Goal: Find specific page/section: Find specific page/section

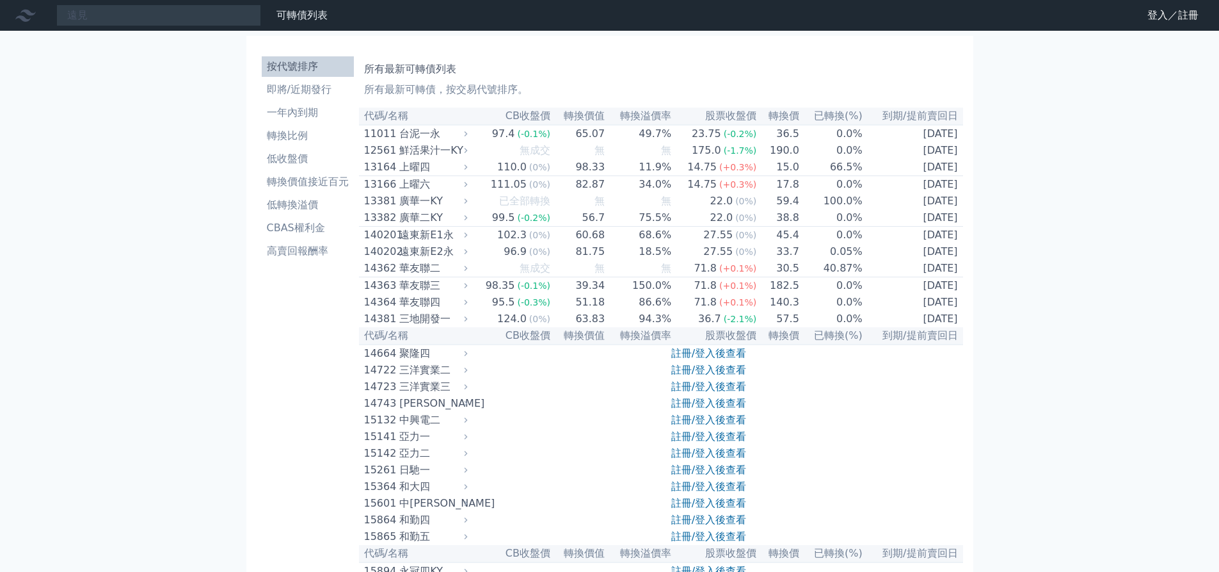
click at [128, 19] on input "遠見" at bounding box center [158, 15] width 205 height 22
click at [111, 14] on input "遠見" at bounding box center [158, 15] width 205 height 22
type input "遠"
click at [145, 13] on input at bounding box center [158, 15] width 205 height 22
click at [106, 23] on input "遠見" at bounding box center [158, 15] width 205 height 22
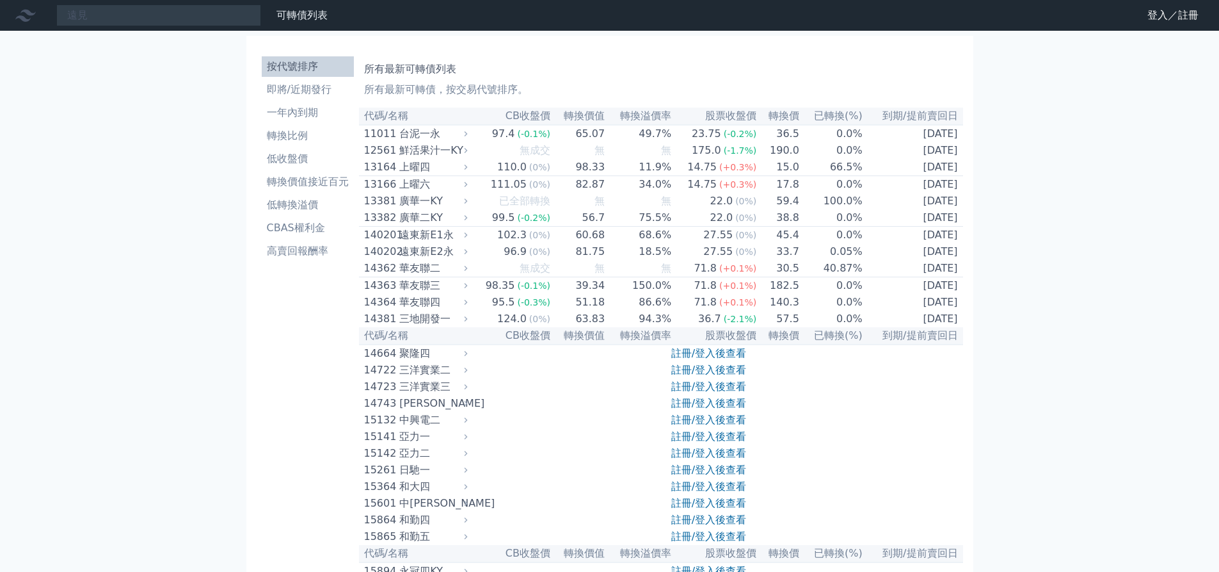
drag, startPoint x: 152, startPoint y: 22, endPoint x: -67, endPoint y: 16, distance: 218.4
type input "30401"
click at [159, 16] on input "30401" at bounding box center [158, 15] width 205 height 22
click at [328, 85] on li "即將/近期發行" at bounding box center [308, 89] width 92 height 15
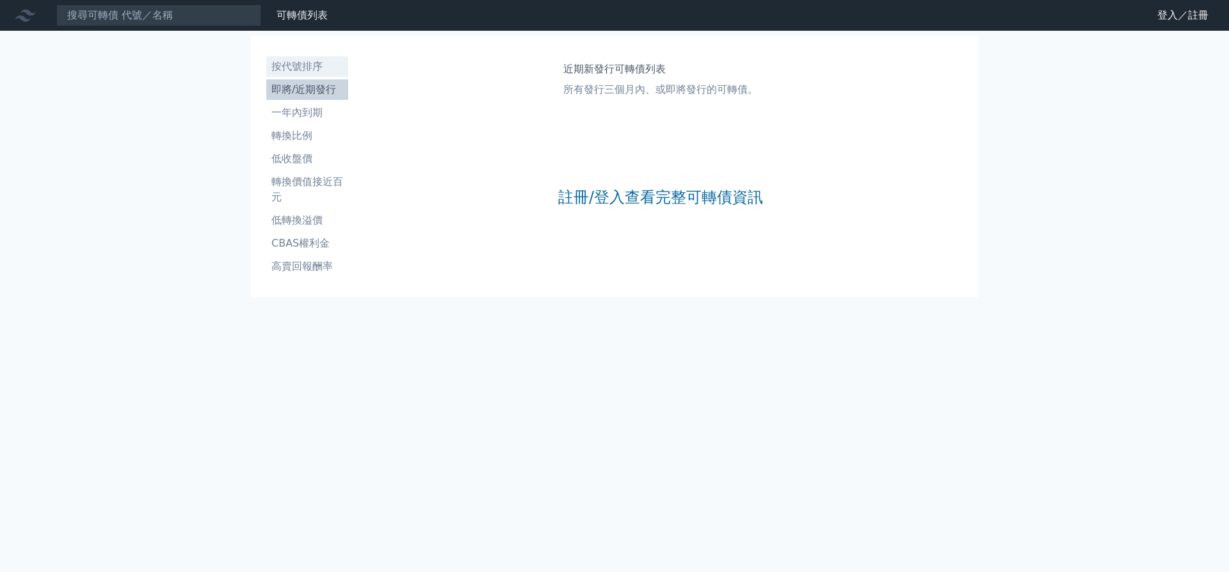
click at [301, 67] on li "按代號排序" at bounding box center [307, 66] width 82 height 15
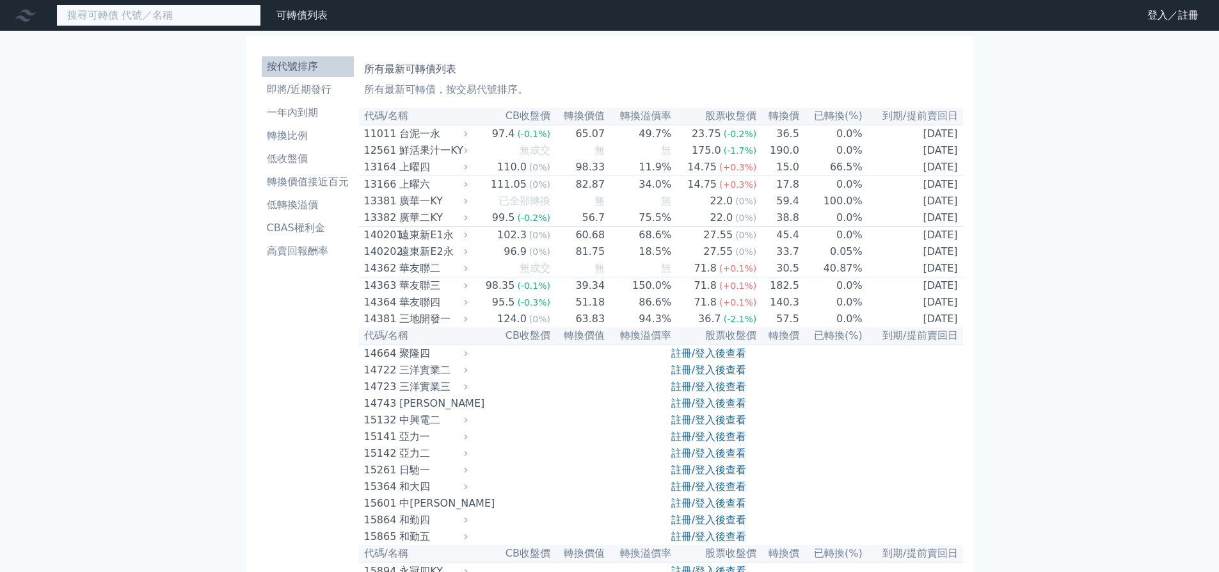
click at [155, 20] on input at bounding box center [158, 15] width 205 height 22
type input "30401"
